Goal: Task Accomplishment & Management: Manage account settings

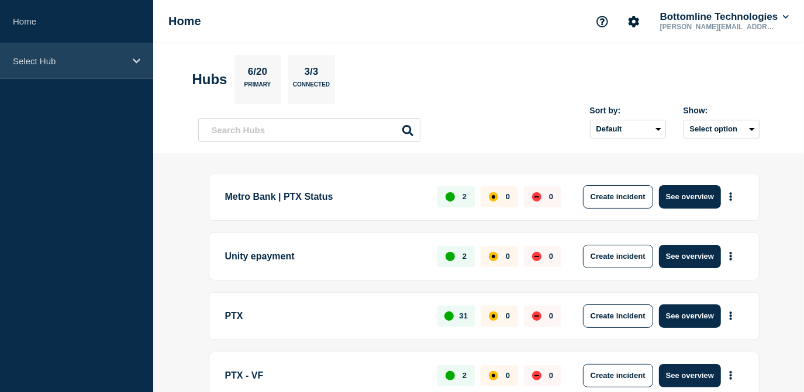
click at [114, 64] on p "Select Hub" at bounding box center [69, 61] width 112 height 10
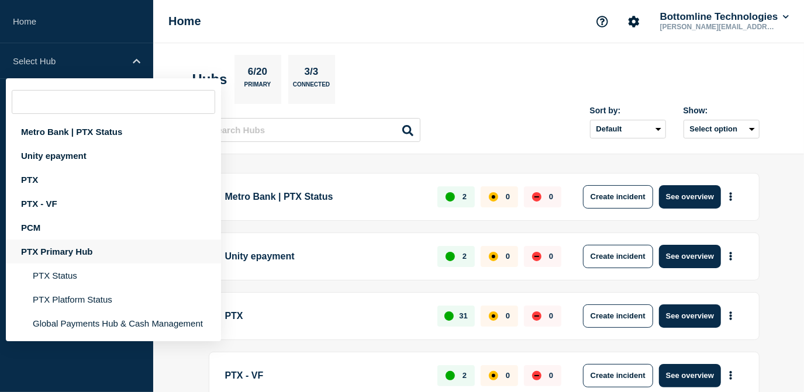
click at [74, 257] on div "PTX Primary Hub" at bounding box center [113, 252] width 215 height 24
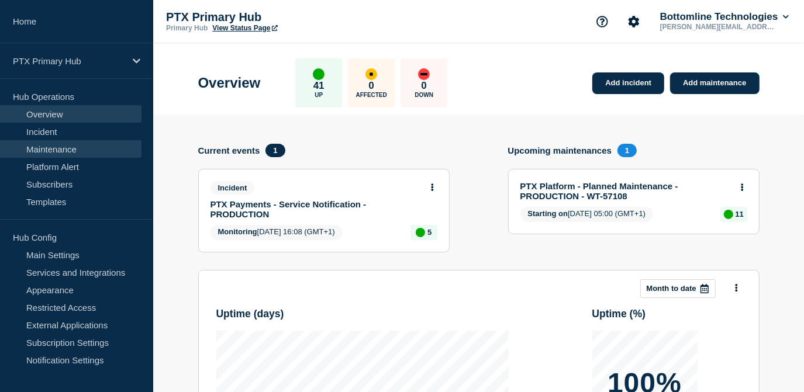
click at [75, 151] on link "Maintenance" at bounding box center [70, 149] width 141 height 18
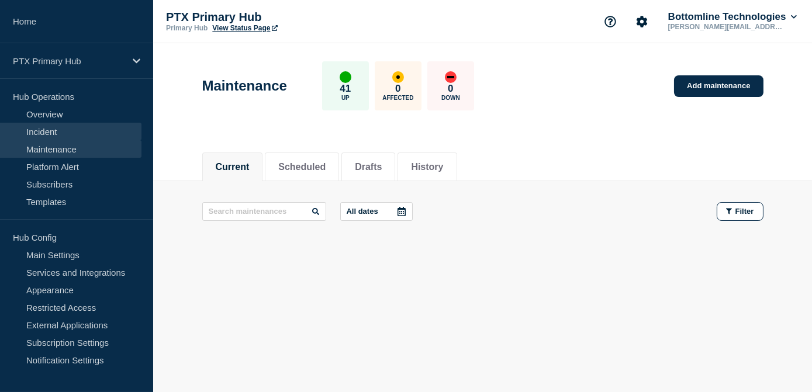
click at [57, 129] on link "Incident" at bounding box center [70, 132] width 141 height 18
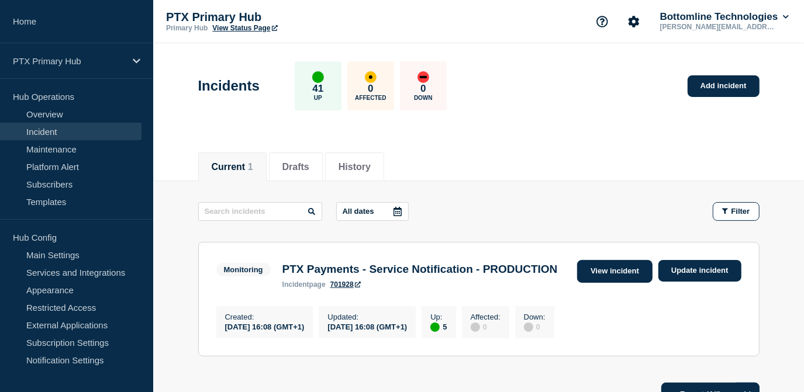
click at [617, 272] on link "View incident" at bounding box center [614, 271] width 75 height 23
click at [355, 169] on button "History" at bounding box center [354, 167] width 32 height 11
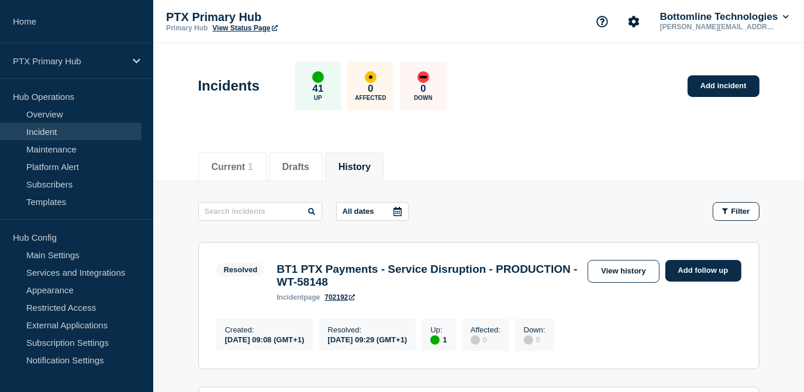
click at [360, 170] on button "History" at bounding box center [354, 167] width 32 height 11
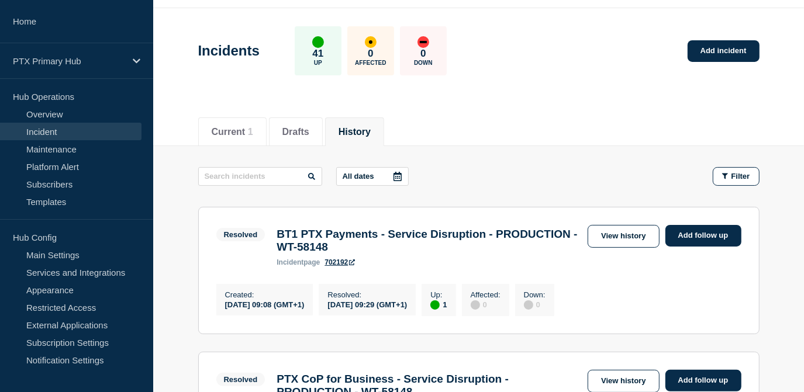
scroll to position [53, 0]
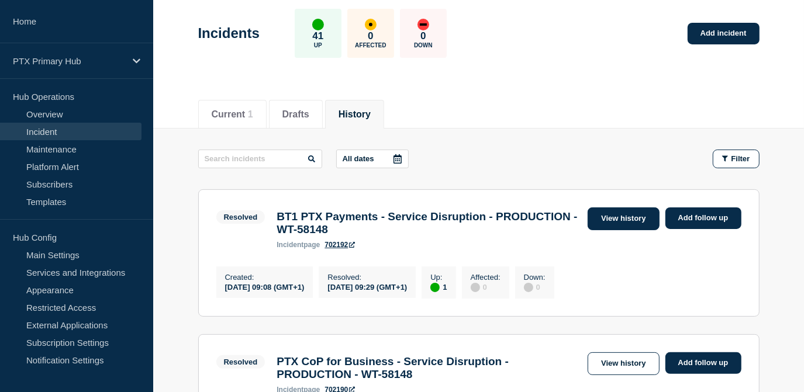
click at [630, 223] on link "View history" at bounding box center [622, 219] width 71 height 23
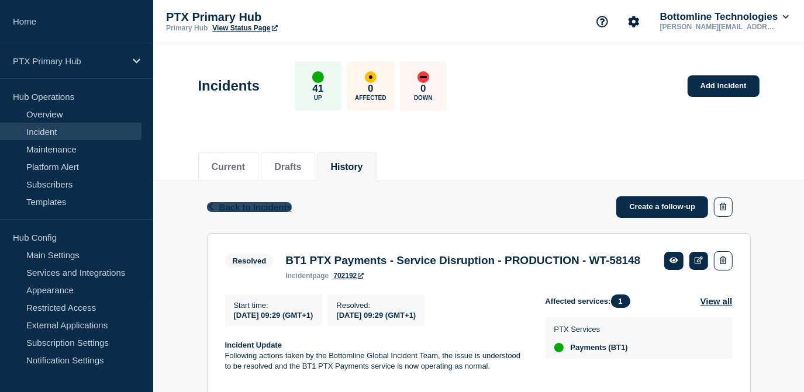
drag, startPoint x: 291, startPoint y: 199, endPoint x: 282, endPoint y: 202, distance: 9.2
click at [285, 201] on div "Back Back to Incidents Create a follow-up" at bounding box center [479, 207] width 544 height 52
drag, startPoint x: 282, startPoint y: 202, endPoint x: 271, endPoint y: 203, distance: 11.8
click at [271, 203] on span "Back to Incidents" at bounding box center [255, 207] width 72 height 10
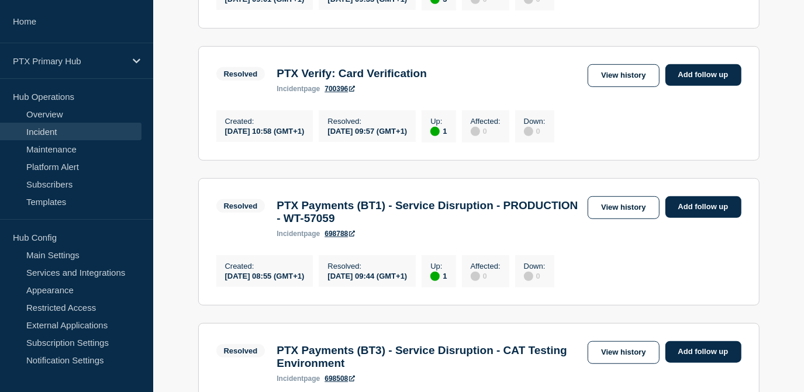
scroll to position [531, 0]
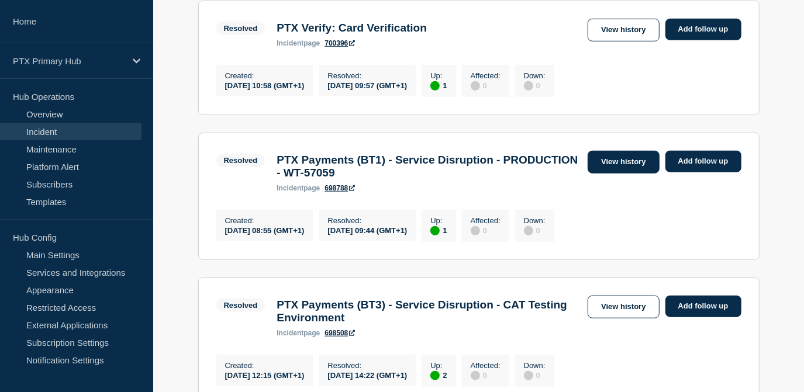
click at [618, 174] on link "View history" at bounding box center [622, 162] width 71 height 23
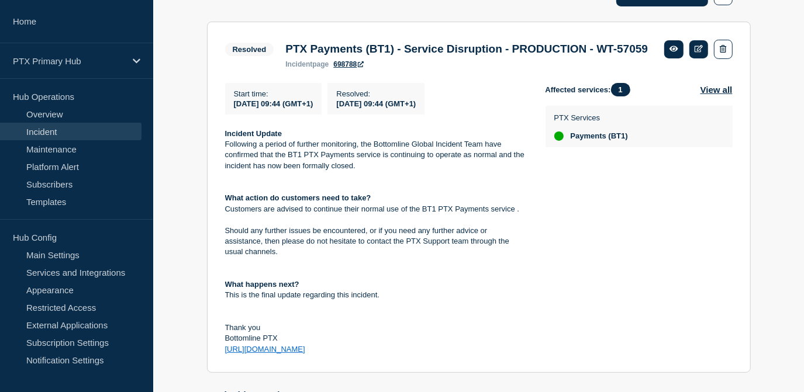
scroll to position [212, 0]
drag, startPoint x: 343, startPoint y: 368, endPoint x: 219, endPoint y: 154, distance: 247.8
click at [219, 154] on section "Resolved PTX Payments (BT1) - Service Disruption - PRODUCTION - WT-57059 incide…" at bounding box center [479, 197] width 544 height 352
copy div "Incident Update Following a period of further monitoring, the Bottomline Global…"
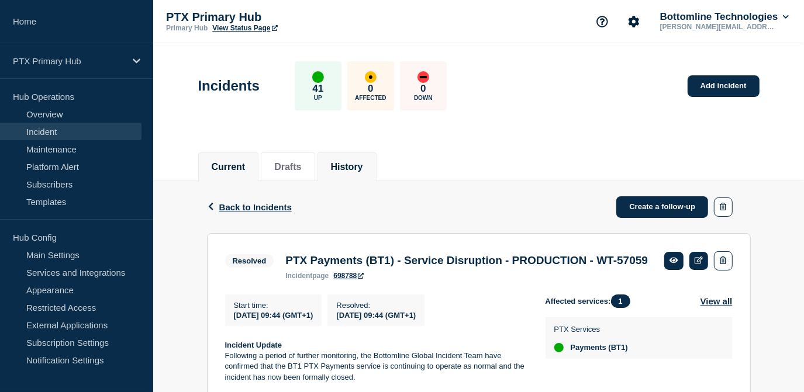
click at [237, 171] on button "Current" at bounding box center [229, 167] width 34 height 11
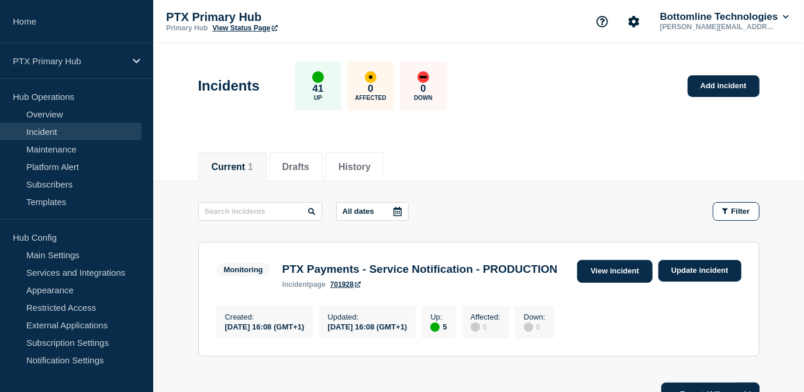
click at [614, 271] on link "View incident" at bounding box center [614, 271] width 75 height 23
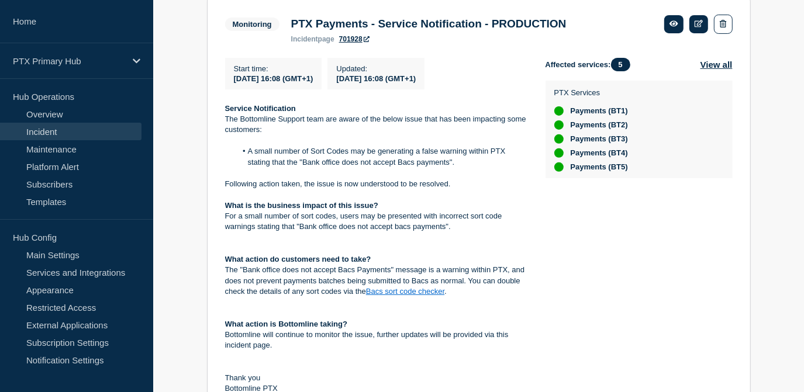
scroll to position [148, 0]
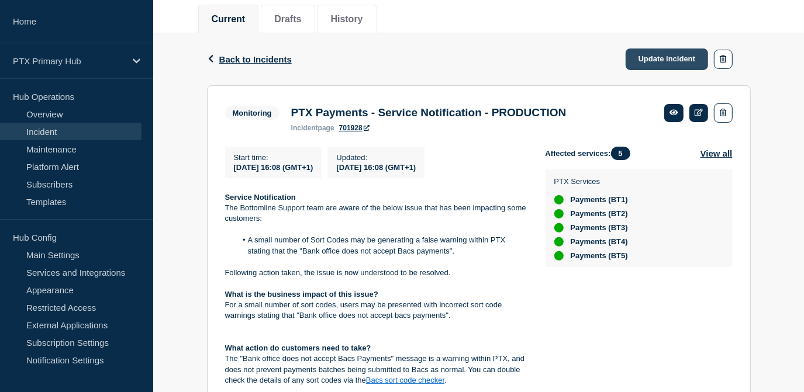
click at [662, 57] on link "Update incident" at bounding box center [666, 60] width 83 height 22
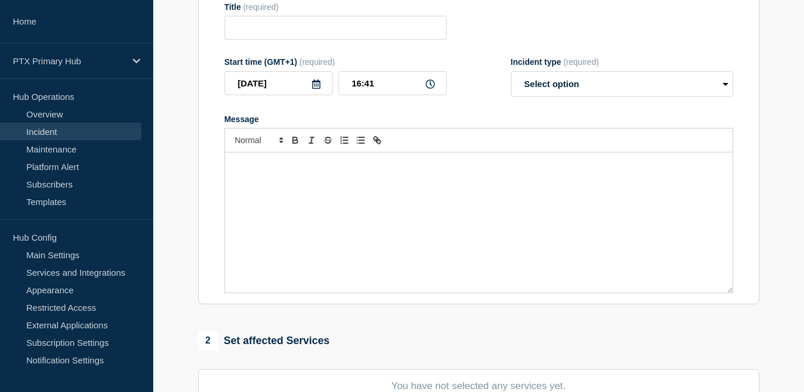
type input "PTX Payments - Service Notification - PRODUCTION"
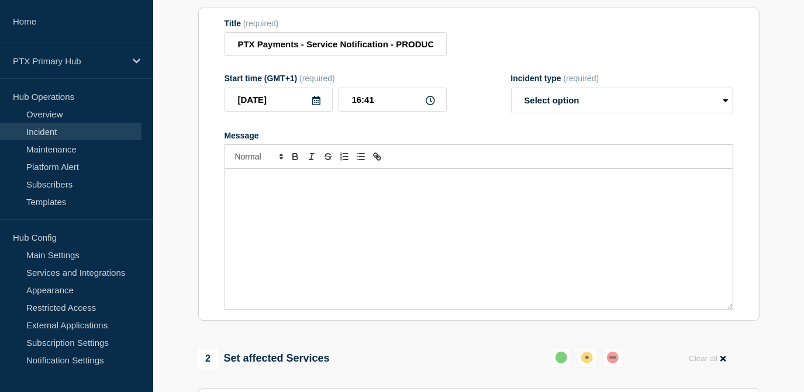
click at [300, 214] on div "Message" at bounding box center [478, 239] width 507 height 140
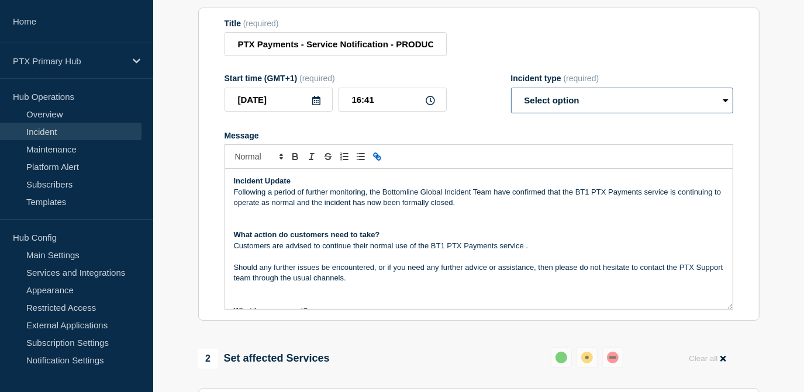
click at [574, 113] on select "Select option Investigating Identified Monitoring Resolved" at bounding box center [622, 101] width 222 height 26
select select "resolved"
click at [511, 93] on select "Select option Investigating Identified Monitoring Resolved" at bounding box center [622, 101] width 222 height 26
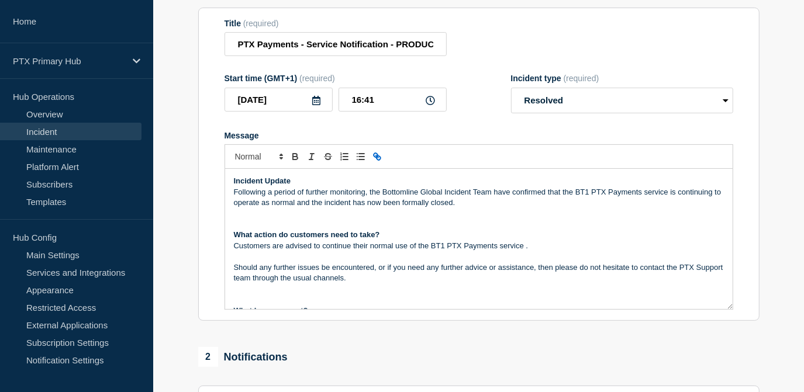
click at [314, 105] on icon at bounding box center [316, 100] width 9 height 9
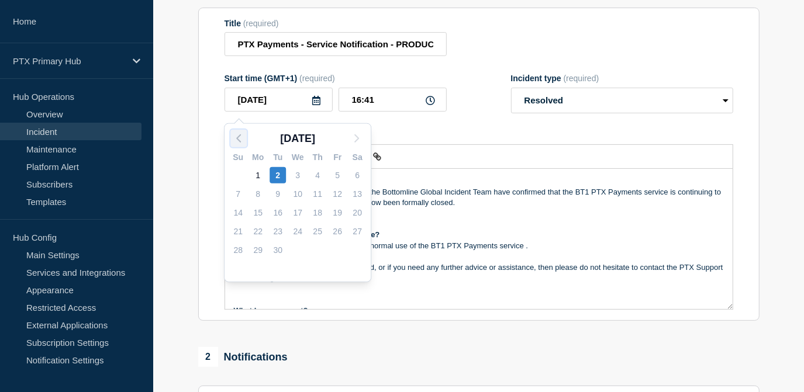
click at [238, 136] on polyline "button" at bounding box center [239, 138] width 4 height 7
click at [279, 250] on div "26" at bounding box center [277, 250] width 16 height 16
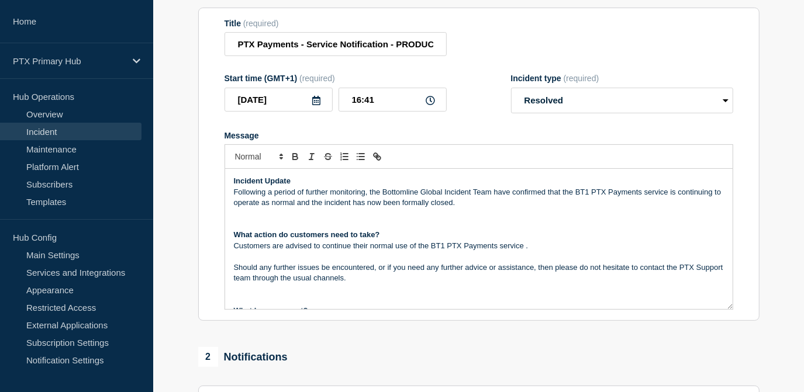
click at [316, 105] on icon at bounding box center [316, 100] width 9 height 9
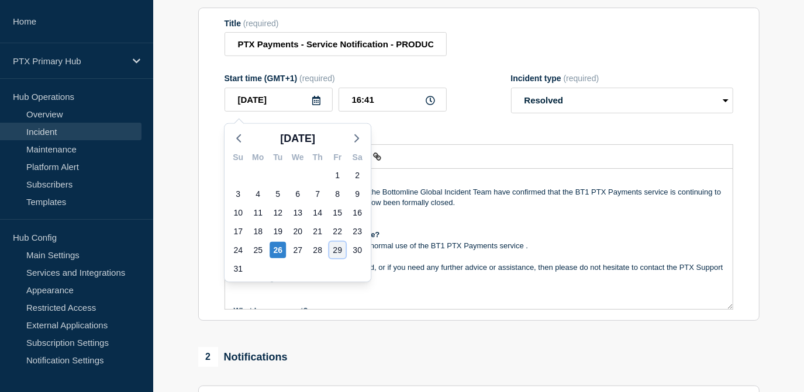
click at [341, 251] on div "29" at bounding box center [337, 250] width 16 height 16
type input "[DATE]"
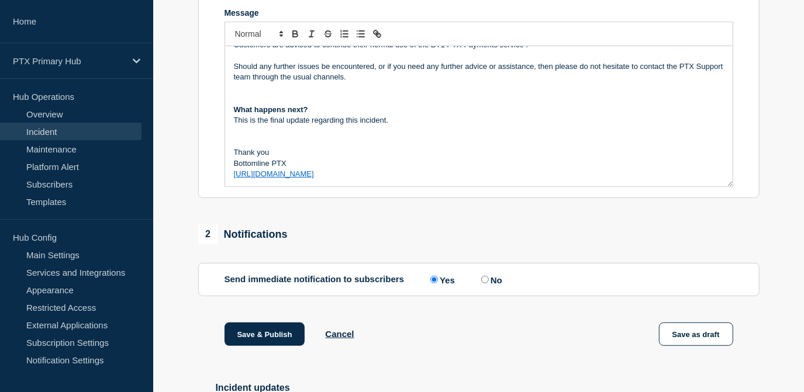
scroll to position [361, 0]
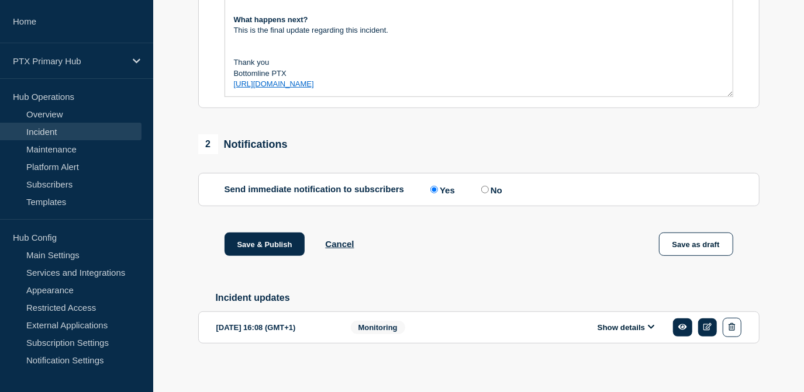
click at [488, 193] on input "No" at bounding box center [485, 190] width 8 height 8
radio input "true"
radio input "false"
click at [267, 250] on button "Save & Publish" at bounding box center [264, 244] width 81 height 23
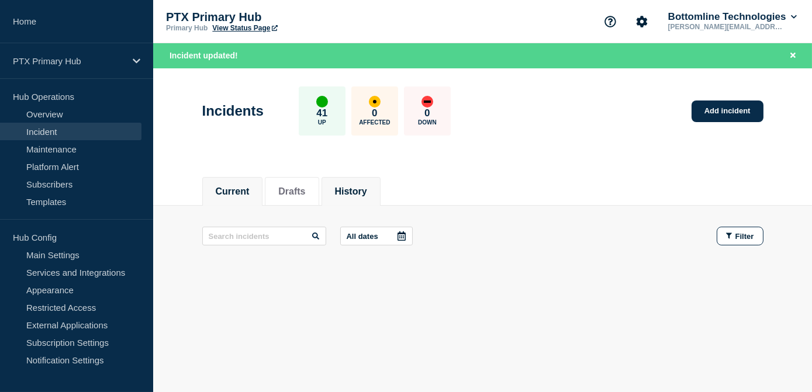
click at [354, 192] on button "History" at bounding box center [351, 191] width 32 height 11
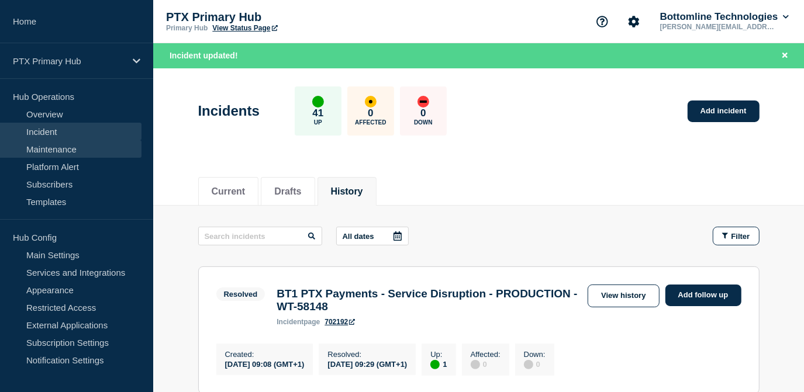
click at [77, 146] on link "Maintenance" at bounding box center [70, 149] width 141 height 18
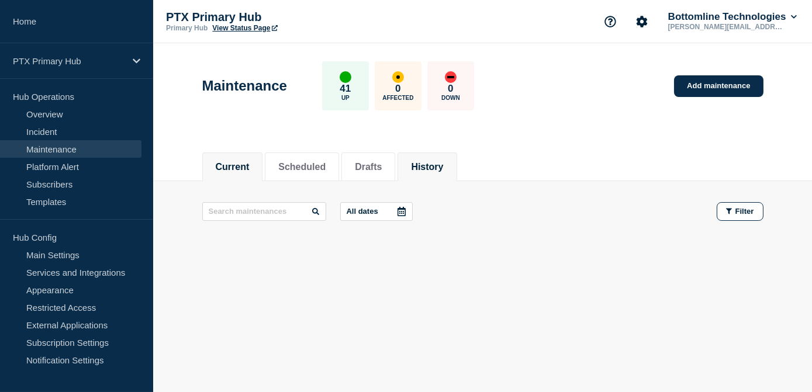
click at [444, 175] on li "History" at bounding box center [426, 167] width 59 height 29
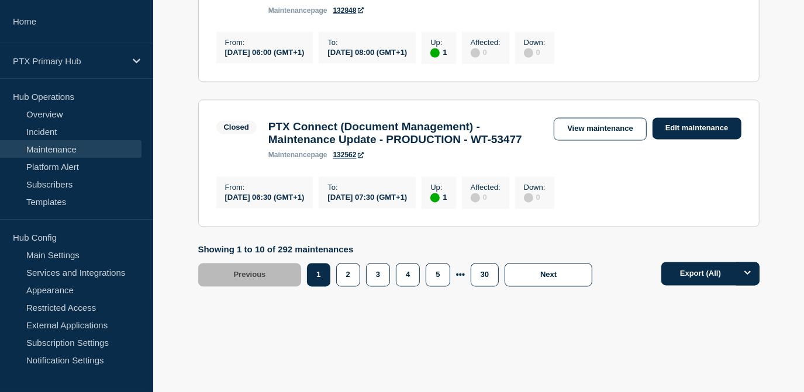
scroll to position [1541, 0]
click at [359, 279] on button "2" at bounding box center [348, 275] width 24 height 23
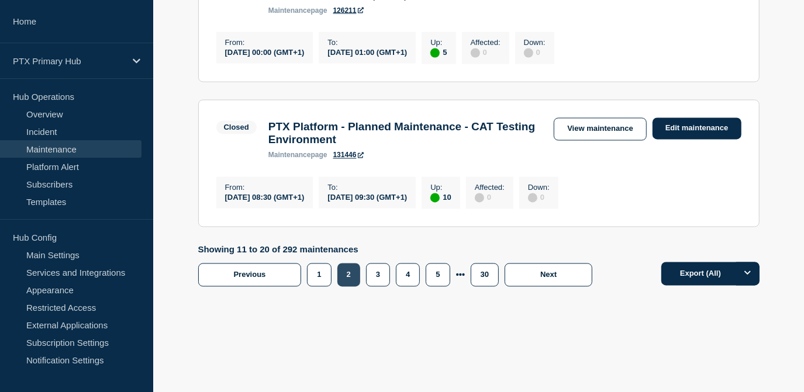
scroll to position [155, 0]
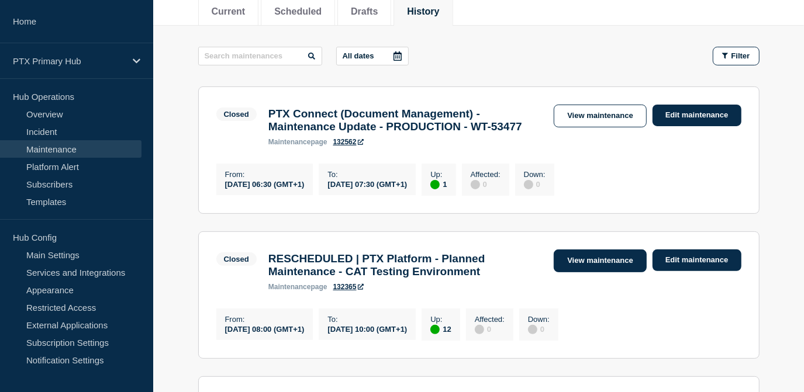
click at [568, 272] on link "View maintenance" at bounding box center [600, 261] width 92 height 23
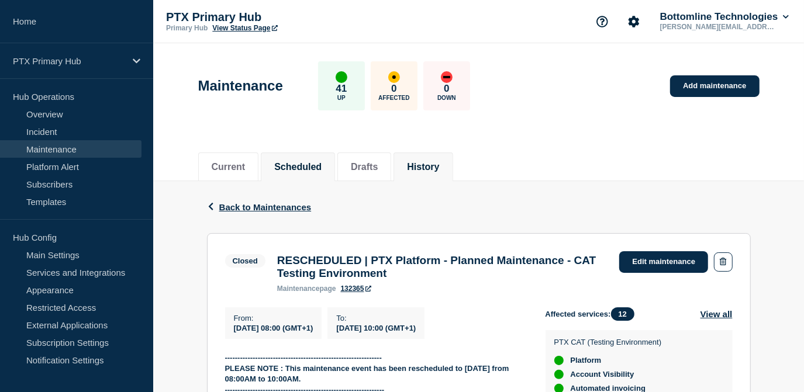
click at [277, 172] on li "Scheduled" at bounding box center [298, 167] width 74 height 29
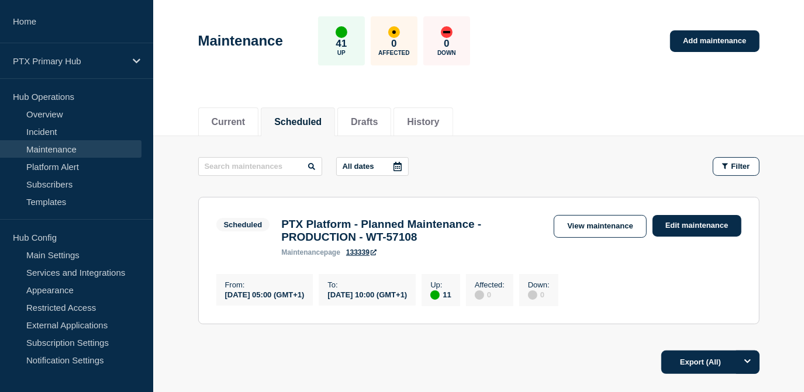
scroll to position [106, 0]
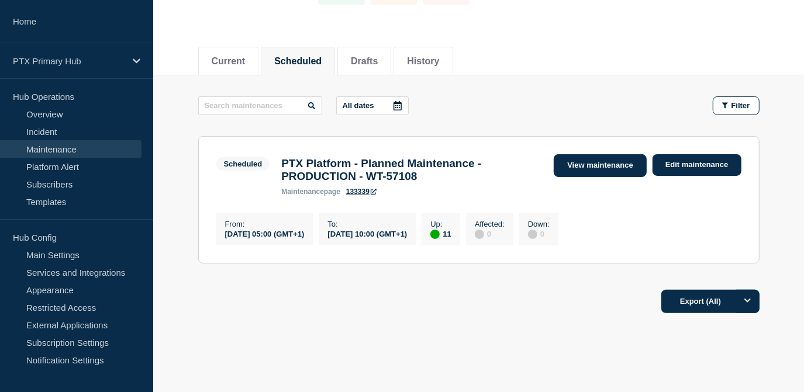
click at [585, 161] on link "View maintenance" at bounding box center [600, 165] width 92 height 23
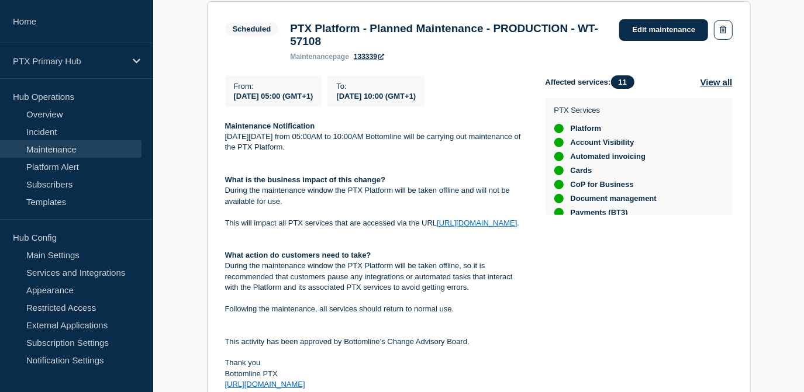
scroll to position [319, 0]
